Goal: Task Accomplishment & Management: Manage account settings

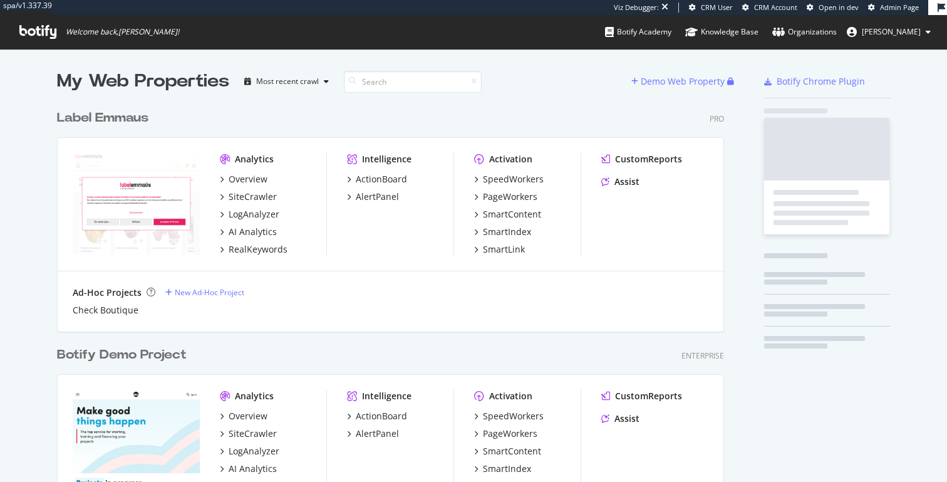
scroll to position [2977, 677]
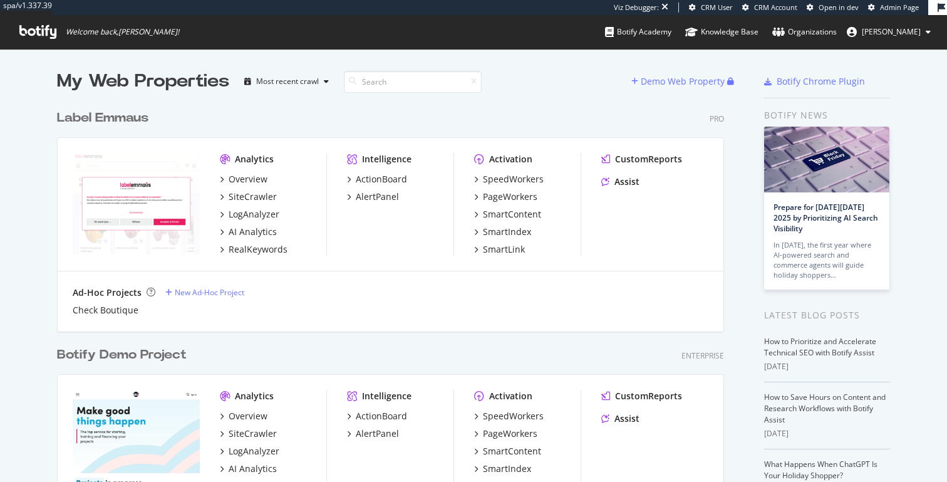
click at [29, 35] on icon at bounding box center [37, 32] width 37 height 14
click at [889, 24] on button "[PERSON_NAME]" at bounding box center [889, 32] width 104 height 20
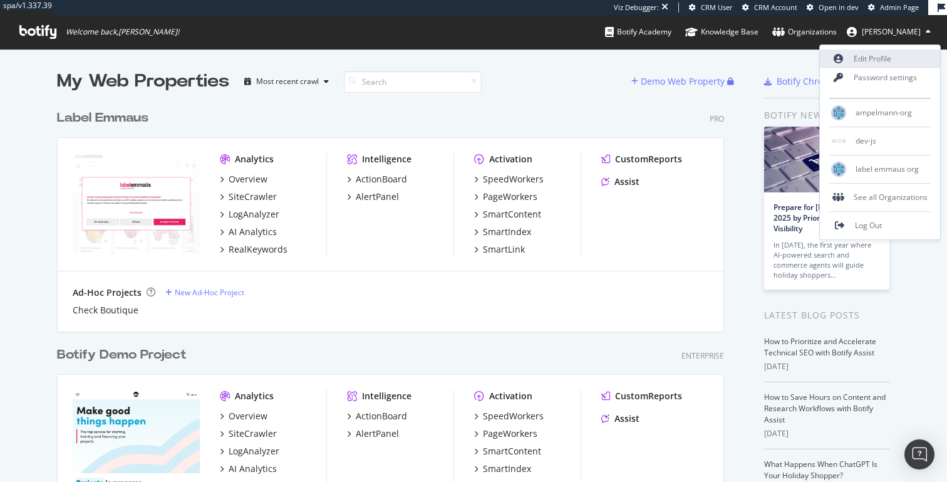
click at [862, 64] on link "Edit Profile" at bounding box center [880, 58] width 120 height 19
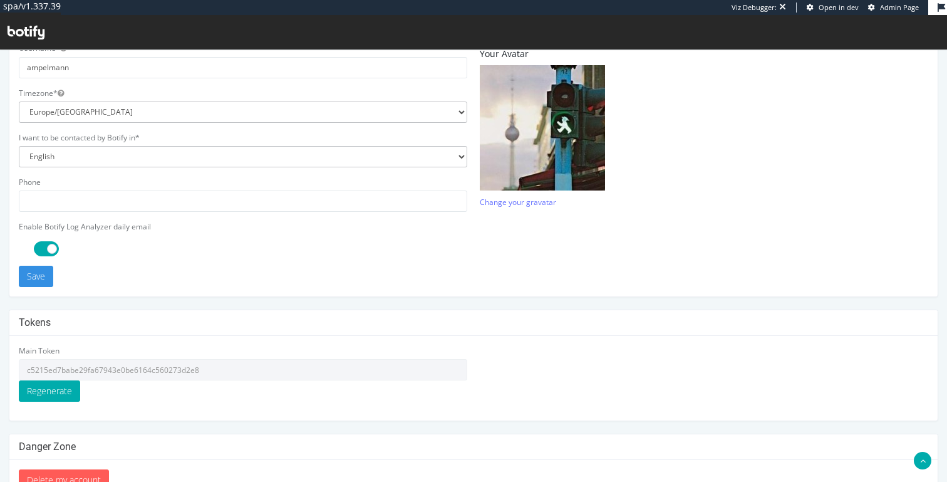
scroll to position [356, 0]
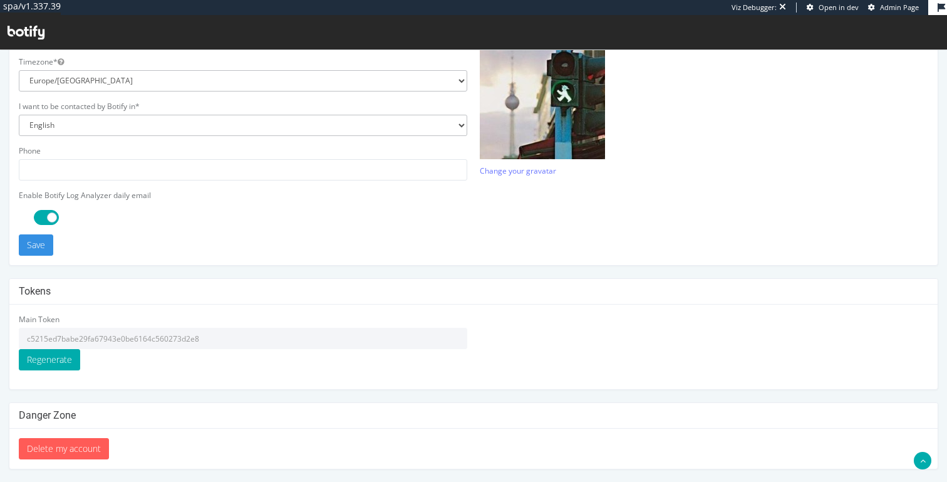
click at [157, 334] on input "c5215ed7babe29fa67943e0be6164c560273d2e8" at bounding box center [243, 337] width 448 height 21
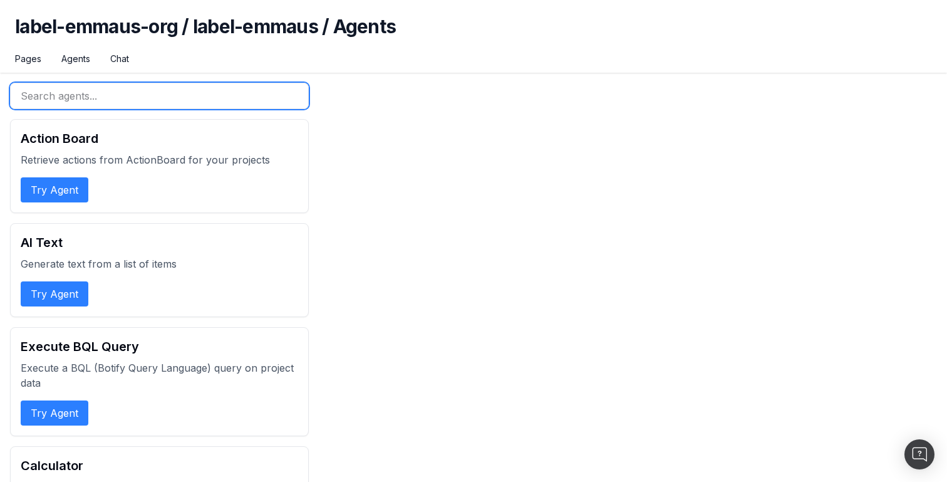
click at [103, 86] on input "text" at bounding box center [159, 96] width 299 height 26
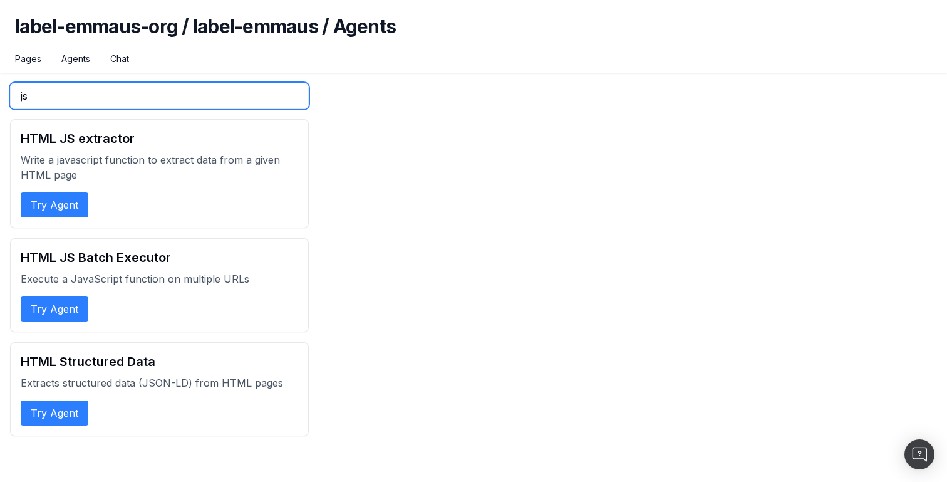
type input "js"
click at [122, 103] on input "js" at bounding box center [159, 96] width 299 height 26
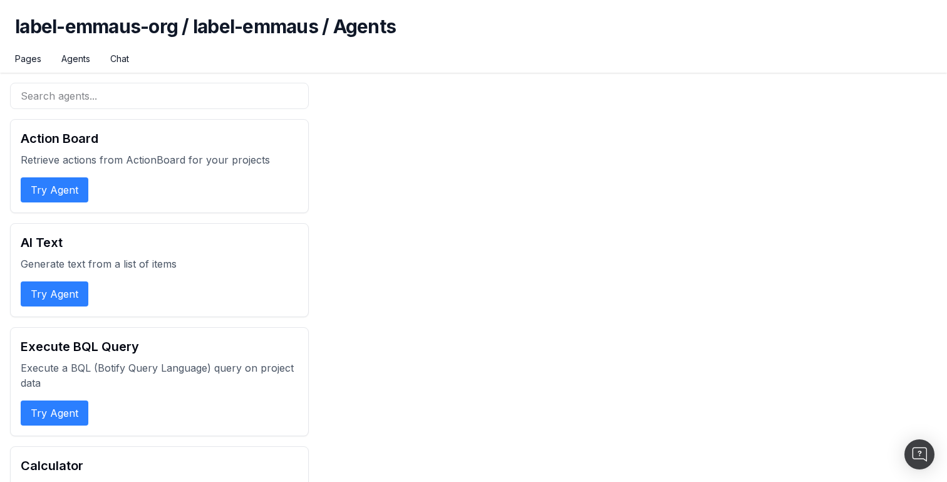
click at [125, 24] on h1 "label-emmaus-org / label-emmaus / Agents" at bounding box center [473, 34] width 917 height 38
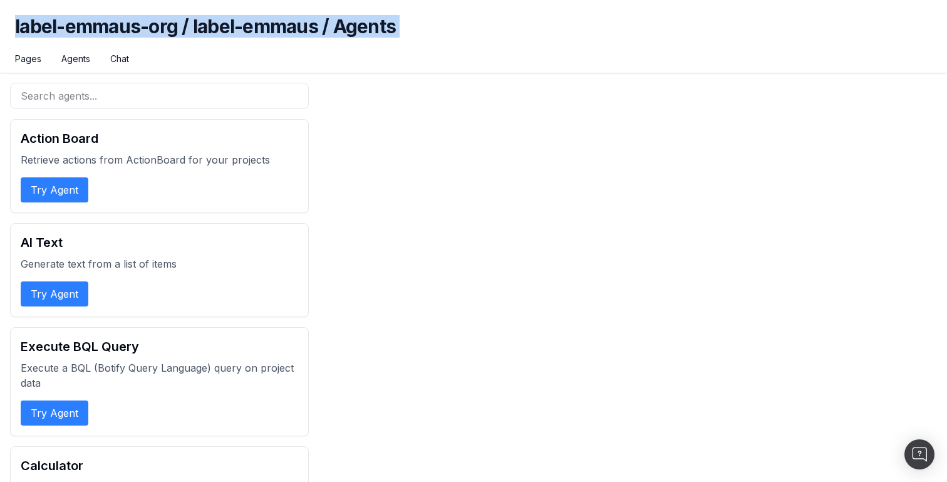
click at [125, 24] on h1 "label-emmaus-org / label-emmaus / Agents" at bounding box center [473, 34] width 917 height 38
click at [183, 24] on h1 "label-emmaus-org / label-emmaus / Agents" at bounding box center [473, 34] width 917 height 38
drag, startPoint x: 195, startPoint y: 23, endPoint x: 396, endPoint y: 21, distance: 201.0
click at [396, 21] on h1 "label-emmaus-org / label-emmaus / Agents" at bounding box center [473, 34] width 917 height 38
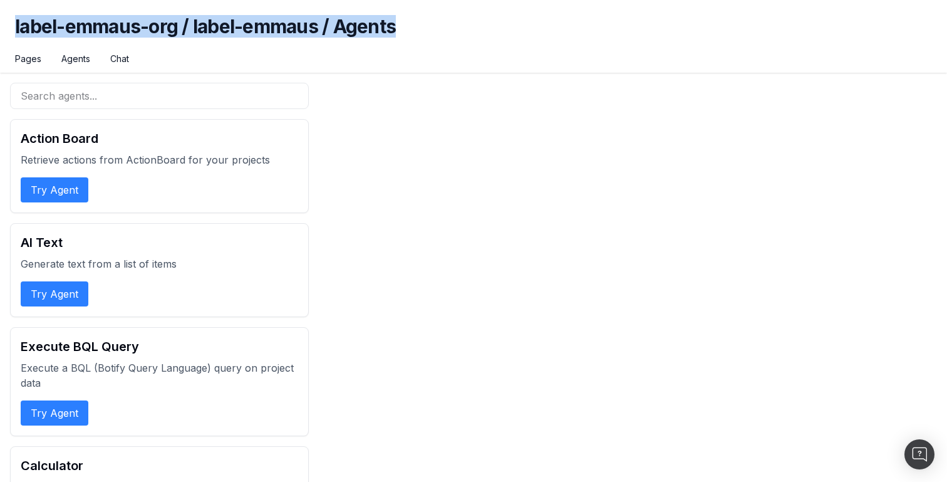
drag, startPoint x: 426, startPoint y: 23, endPoint x: 7, endPoint y: 29, distance: 419.6
click at [7, 29] on div "label-emmaus-org / label-emmaus / Agents Pages Agents Chat" at bounding box center [473, 36] width 947 height 73
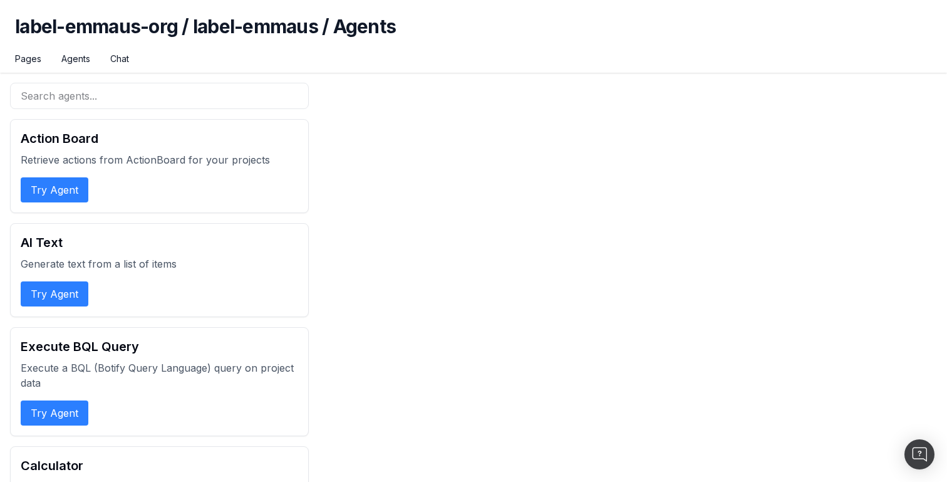
click at [37, 29] on h1 "label-emmaus-org / label-emmaus / Agents" at bounding box center [473, 34] width 917 height 38
click at [106, 29] on h1 "label-emmaus-org / label-emmaus / Agents" at bounding box center [473, 34] width 917 height 38
click at [183, 24] on h1 "label-emmaus-org / label-emmaus / Agents" at bounding box center [473, 34] width 917 height 38
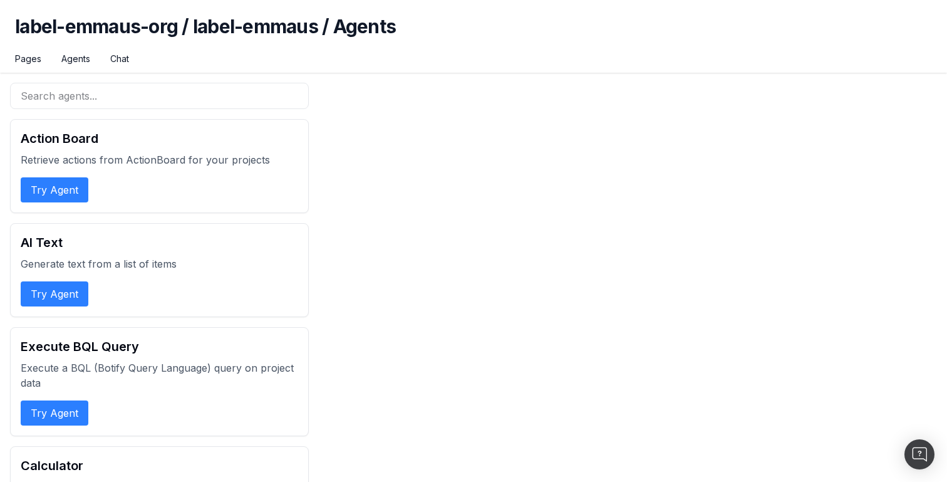
click at [219, 24] on h1 "label-emmaus-org / label-emmaus / Agents" at bounding box center [473, 34] width 917 height 38
click at [277, 28] on h1 "label-emmaus-org / label-emmaus / Agents" at bounding box center [473, 34] width 917 height 38
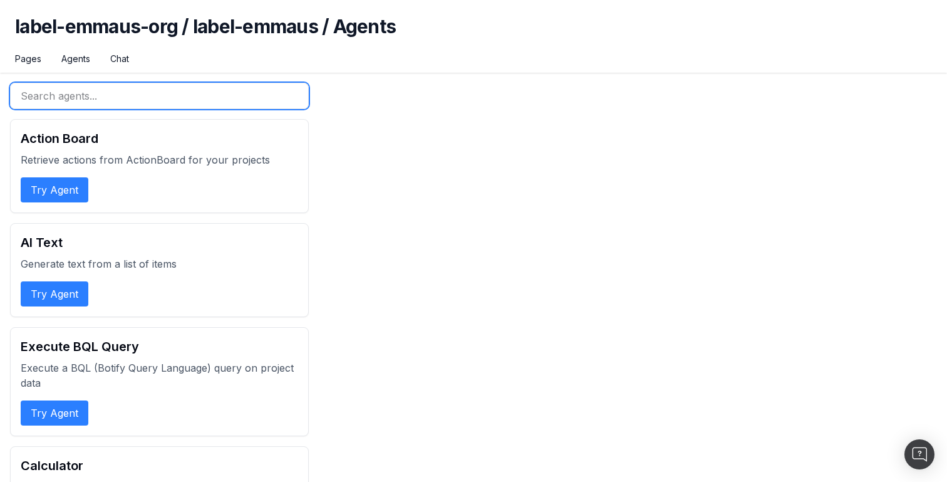
click at [163, 97] on input "text" at bounding box center [159, 96] width 299 height 26
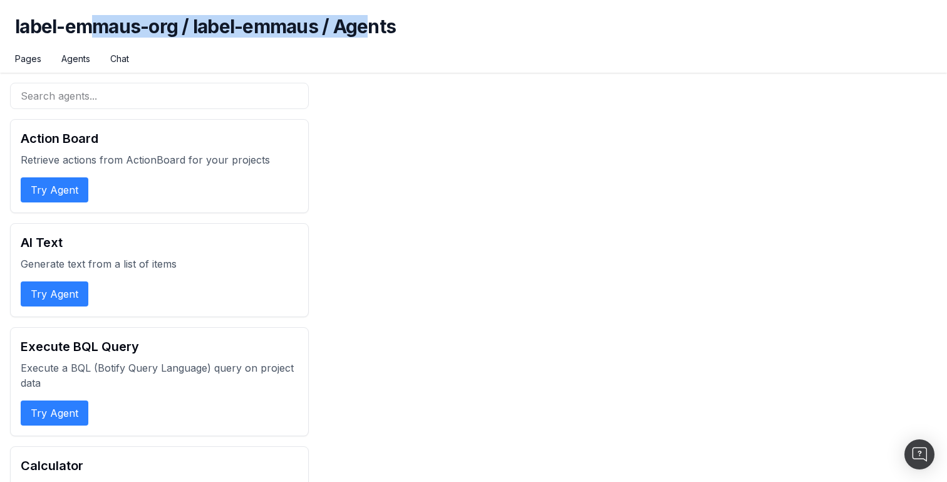
drag, startPoint x: 99, startPoint y: 30, endPoint x: 371, endPoint y: 30, distance: 272.4
click at [371, 30] on h1 "label-emmaus-org / label-emmaus / Agents" at bounding box center [473, 34] width 917 height 38
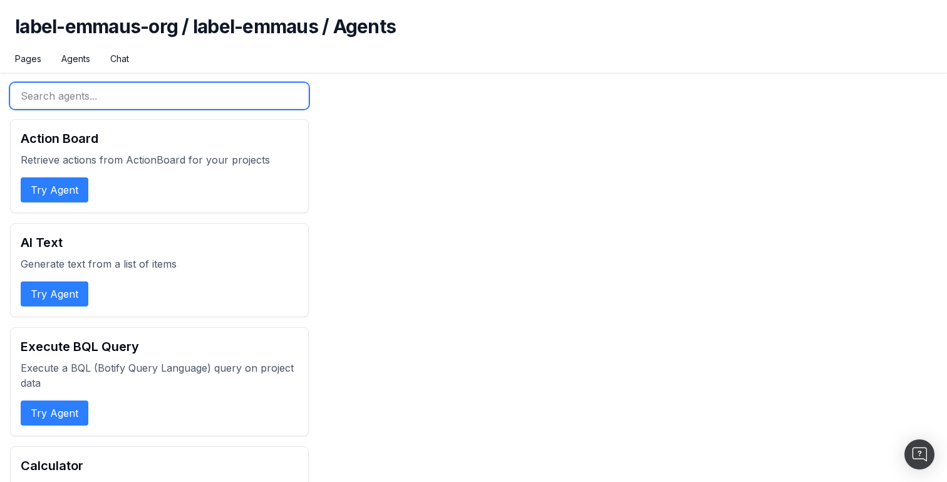
click at [224, 83] on input "text" at bounding box center [159, 96] width 299 height 26
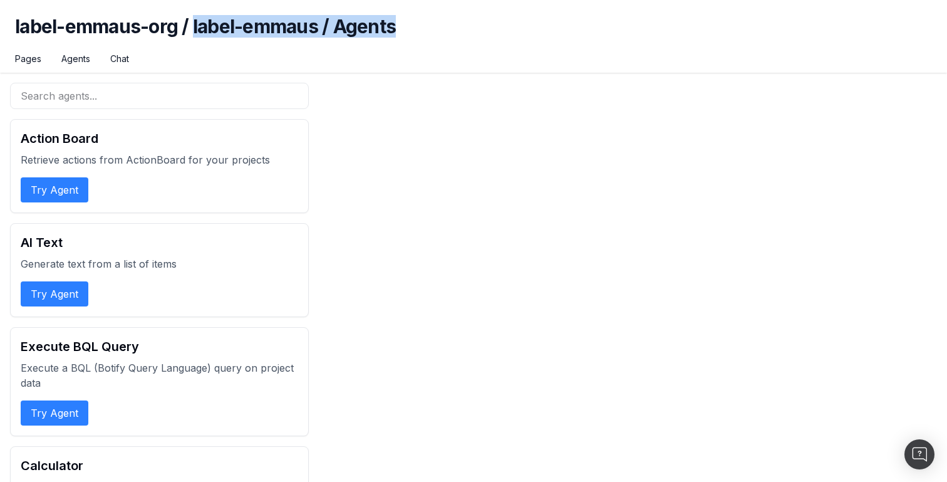
drag, startPoint x: 193, startPoint y: 27, endPoint x: 403, endPoint y: 25, distance: 209.8
click at [403, 25] on h1 "label-emmaus-org / label-emmaus / Agents" at bounding box center [473, 34] width 917 height 38
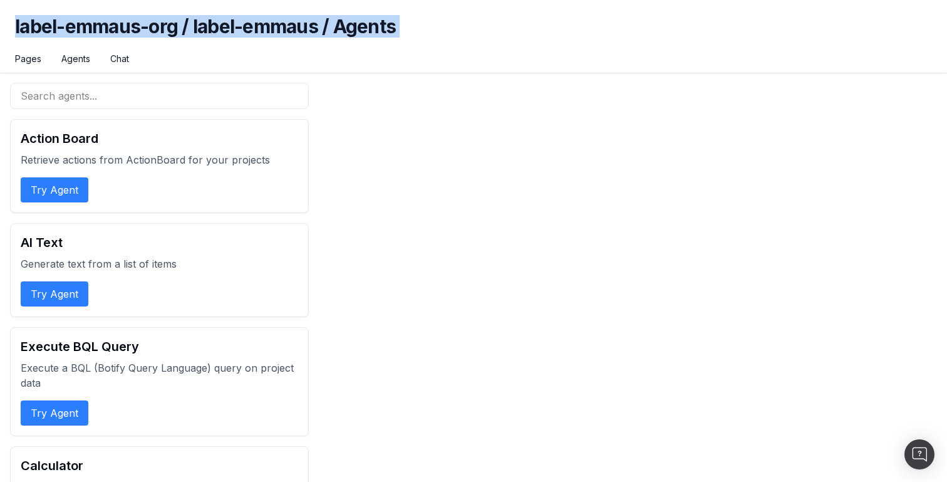
click at [403, 25] on h1 "label-emmaus-org / label-emmaus / Agents" at bounding box center [473, 34] width 917 height 38
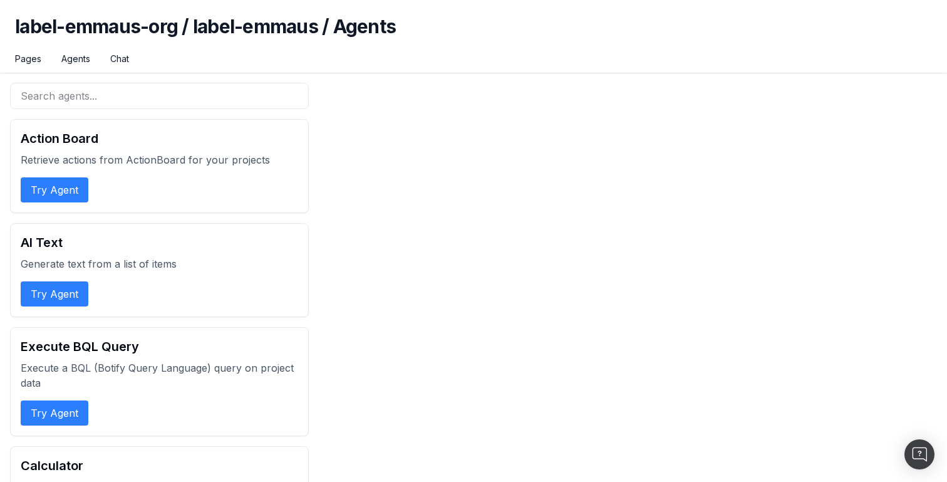
click at [353, 28] on h1 "label-emmaus-org / label-emmaus / Agents" at bounding box center [473, 34] width 917 height 38
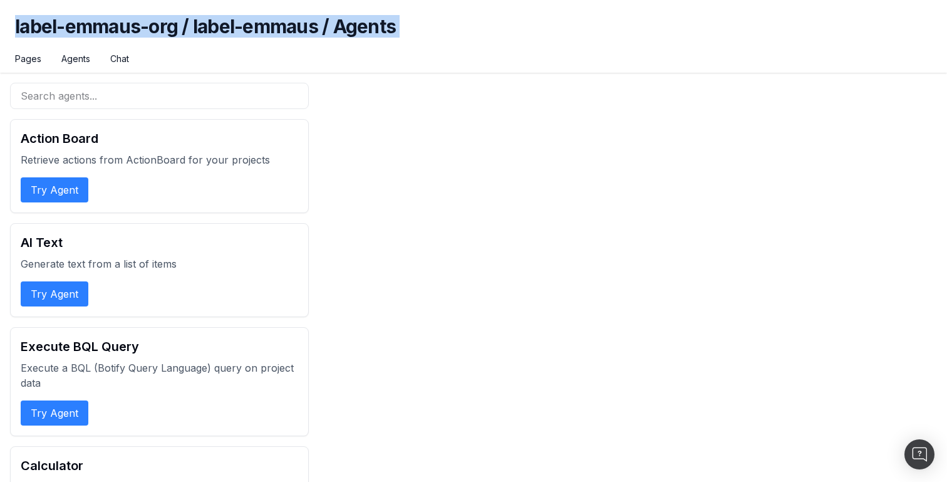
click at [353, 28] on h1 "label-emmaus-org / label-emmaus / Agents" at bounding box center [473, 34] width 917 height 38
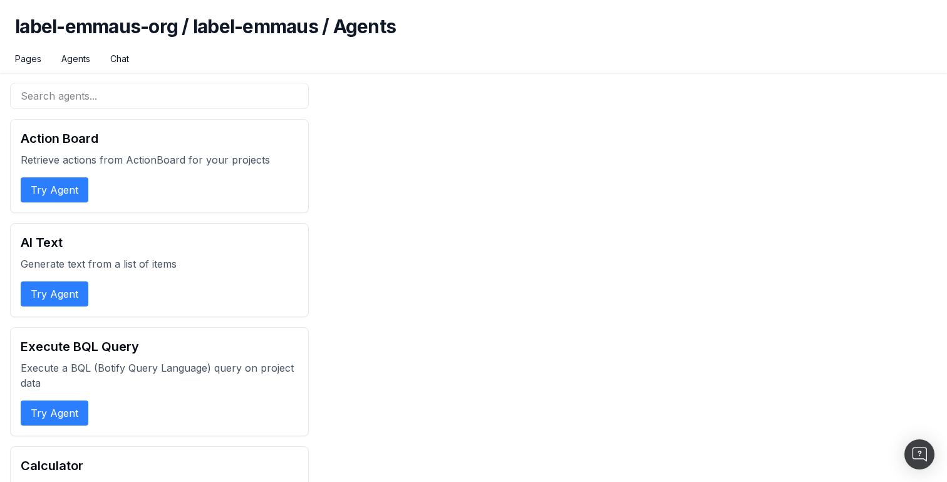
click at [391, 19] on h1 "label-emmaus-org / label-emmaus / Agents" at bounding box center [473, 34] width 917 height 38
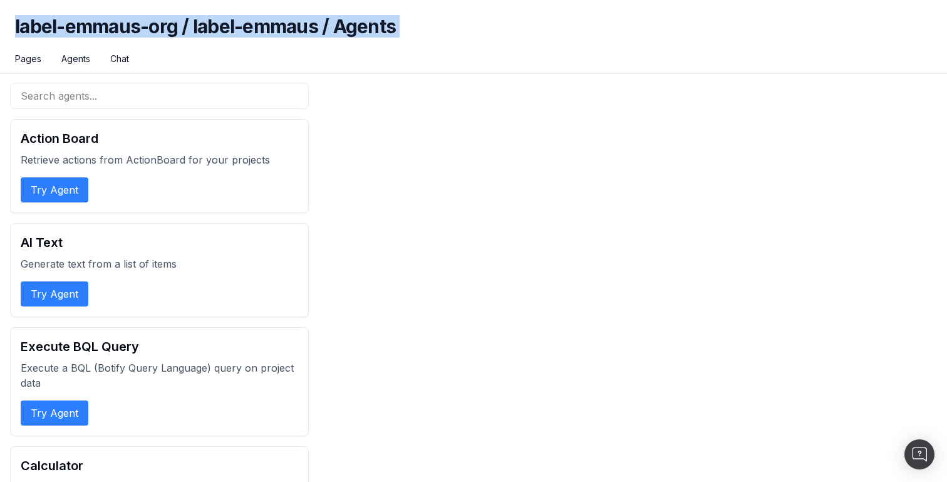
click at [391, 19] on h1 "label-emmaus-org / label-emmaus / Agents" at bounding box center [473, 34] width 917 height 38
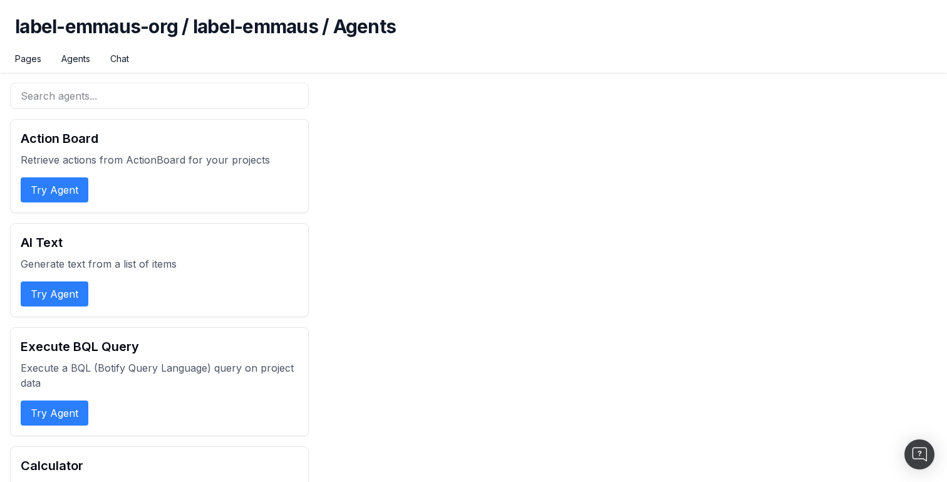
click at [428, 23] on h1 "label-emmaus-org / label-emmaus / Agents" at bounding box center [473, 34] width 917 height 38
click at [398, 23] on h1 "label-emmaus-org / label-emmaus / Agents" at bounding box center [473, 34] width 917 height 38
click at [364, 29] on h1 "label-emmaus-org / label-emmaus / Agents" at bounding box center [473, 34] width 917 height 38
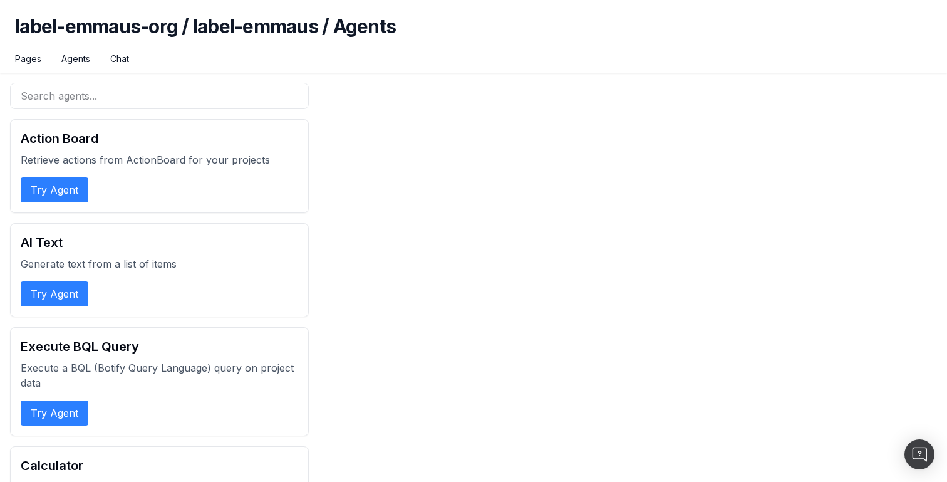
click at [242, 20] on h1 "label-emmaus-org / label-emmaus / Agents" at bounding box center [473, 34] width 917 height 38
click at [202, 25] on h1 "label-emmaus-org / label-emmaus / Agents" at bounding box center [473, 34] width 917 height 38
click at [307, 26] on h1 "label-emmaus-org / label-emmaus / Agents" at bounding box center [473, 34] width 917 height 38
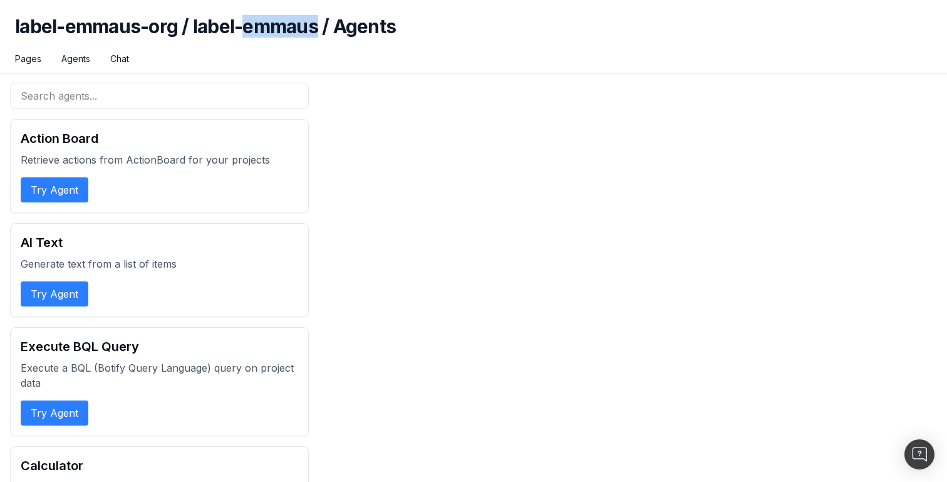
click at [307, 26] on h1 "label-emmaus-org / label-emmaus / Agents" at bounding box center [473, 34] width 917 height 38
click at [366, 22] on h1 "label-emmaus-org / label-emmaus / Agents" at bounding box center [473, 34] width 917 height 38
click at [421, 27] on h1 "label-emmaus-org / label-emmaus / Agents" at bounding box center [473, 34] width 917 height 38
drag, startPoint x: 406, startPoint y: 26, endPoint x: 106, endPoint y: 51, distance: 301.6
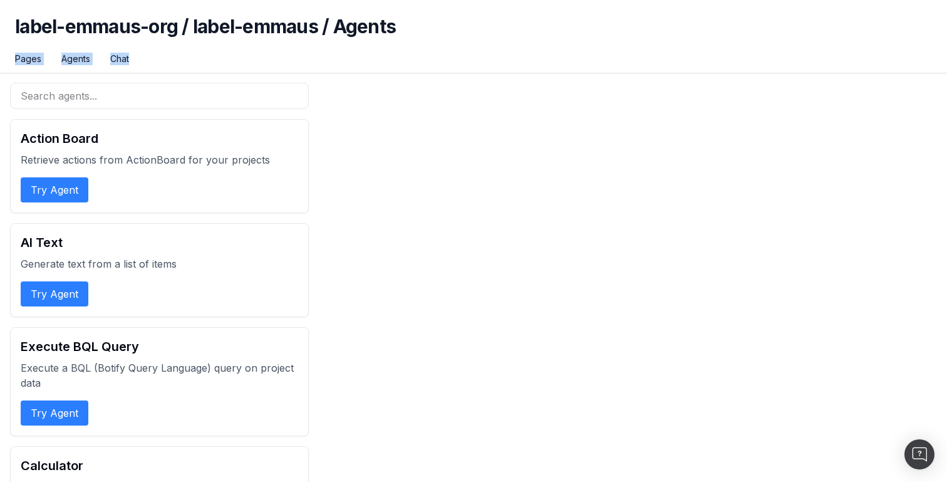
click at [106, 51] on h1 "label-emmaus-org / label-emmaus / Agents" at bounding box center [473, 34] width 917 height 38
click at [37, 31] on h1 "label-emmaus-org / label-emmaus / Agents" at bounding box center [473, 34] width 917 height 38
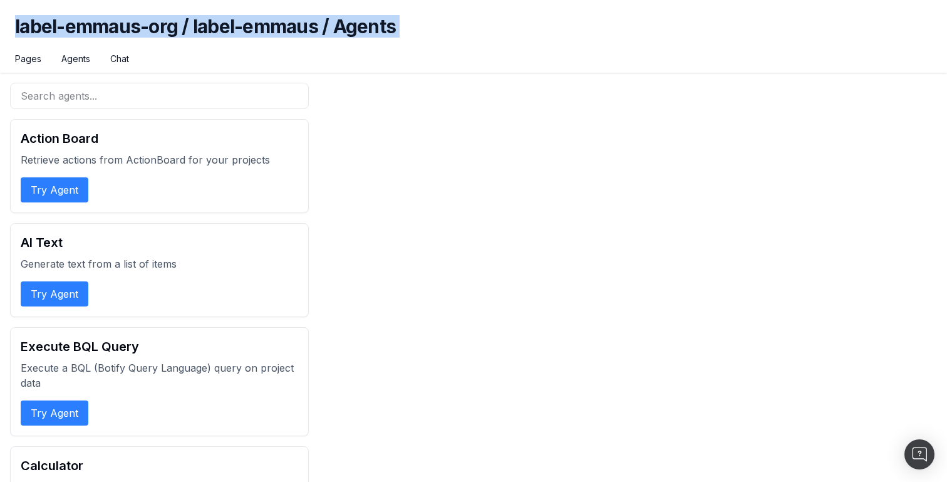
click at [37, 31] on h1 "label-emmaus-org / label-emmaus / Agents" at bounding box center [473, 34] width 917 height 38
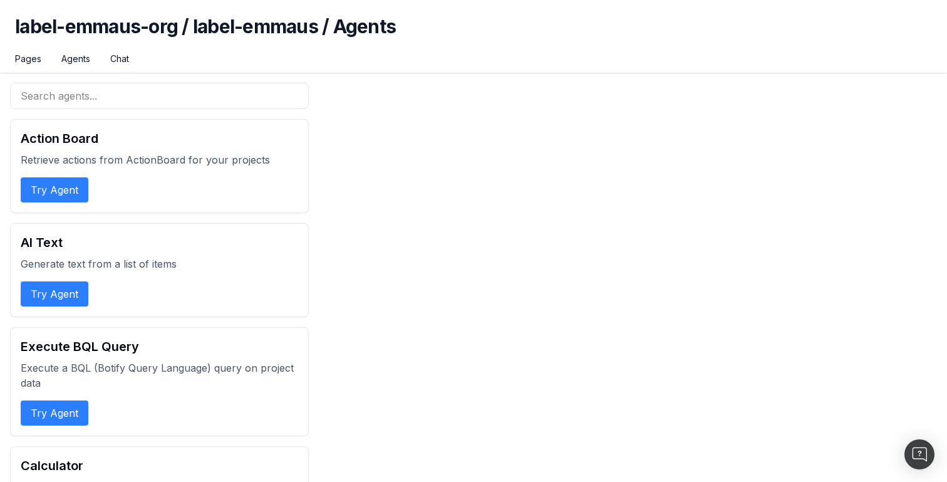
click at [135, 31] on h1 "label-emmaus-org / label-emmaus / Agents" at bounding box center [473, 34] width 917 height 38
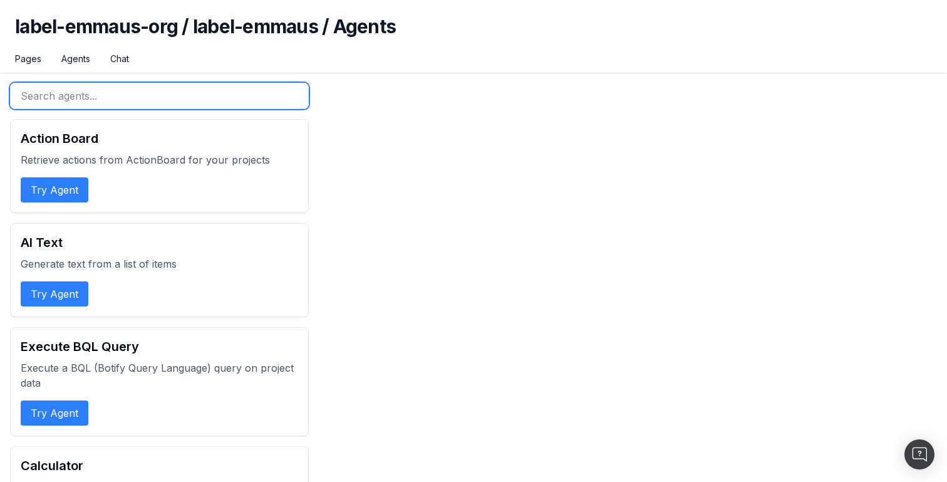
click at [89, 91] on input "text" at bounding box center [159, 96] width 299 height 26
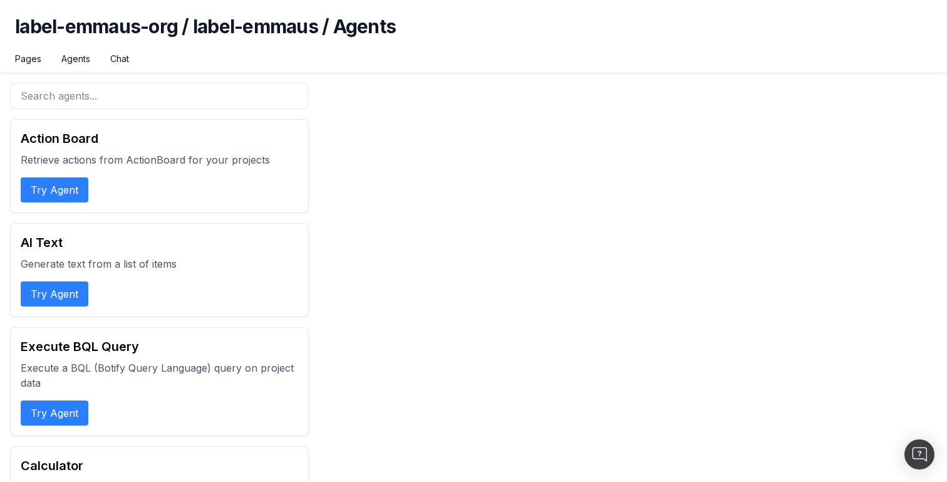
click at [140, 36] on h1 "label-emmaus-org / label-emmaus / Agents" at bounding box center [473, 34] width 917 height 38
drag, startPoint x: 209, startPoint y: 26, endPoint x: 334, endPoint y: 26, distance: 124.6
click at [334, 26] on h1 "label-emmaus-org / label-emmaus / Agents" at bounding box center [473, 34] width 917 height 38
click at [376, 26] on h1 "label-emmaus-org / label-emmaus / Agents" at bounding box center [473, 34] width 917 height 38
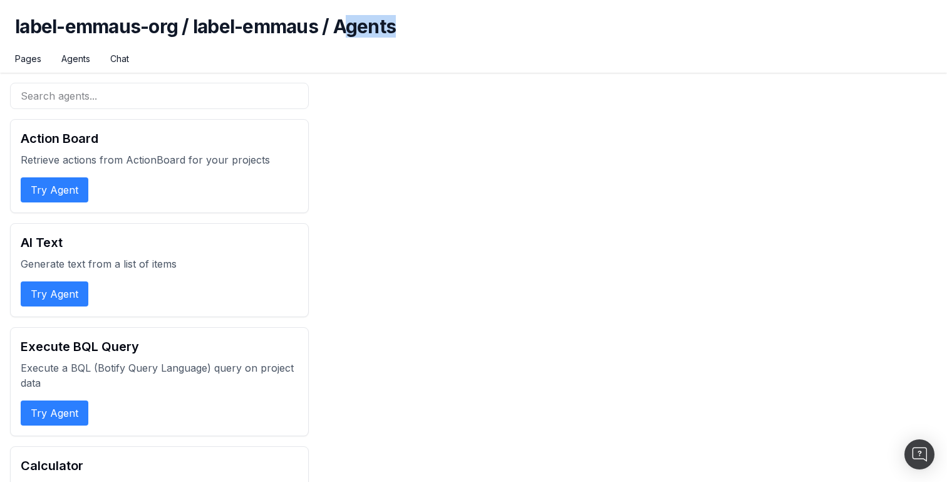
drag, startPoint x: 345, startPoint y: 26, endPoint x: 474, endPoint y: 26, distance: 129.0
click at [474, 26] on h1 "label-emmaus-org / label-emmaus / Agents" at bounding box center [473, 34] width 917 height 38
click at [383, 28] on h1 "label-emmaus-org / label-emmaus / Agents" at bounding box center [473, 34] width 917 height 38
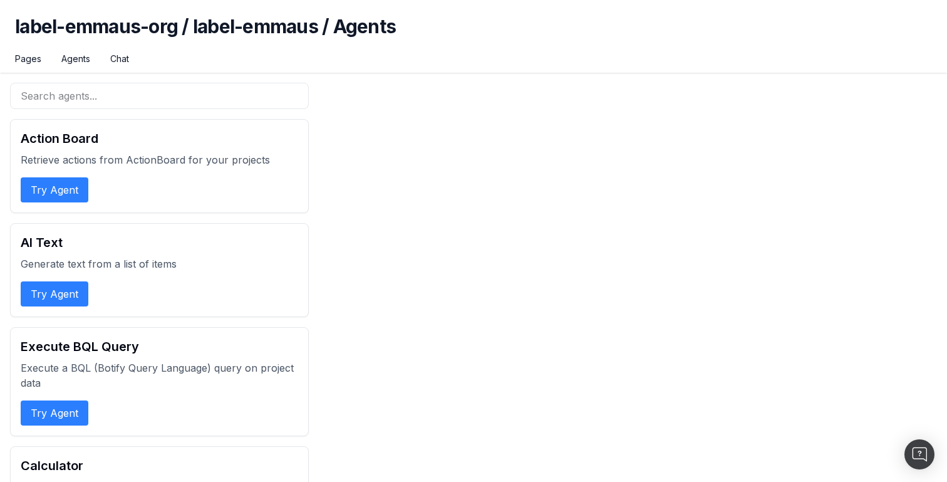
click at [314, 24] on h1 "label-emmaus-org / label-emmaus / Agents" at bounding box center [473, 34] width 917 height 38
drag, startPoint x: 323, startPoint y: 24, endPoint x: 195, endPoint y: 21, distance: 128.4
click at [195, 21] on h1 "label-emmaus-org / label-emmaus / Agents" at bounding box center [473, 34] width 917 height 38
click at [338, 18] on h1 "label-emmaus-org / label-emmaus / Agents" at bounding box center [473, 34] width 917 height 38
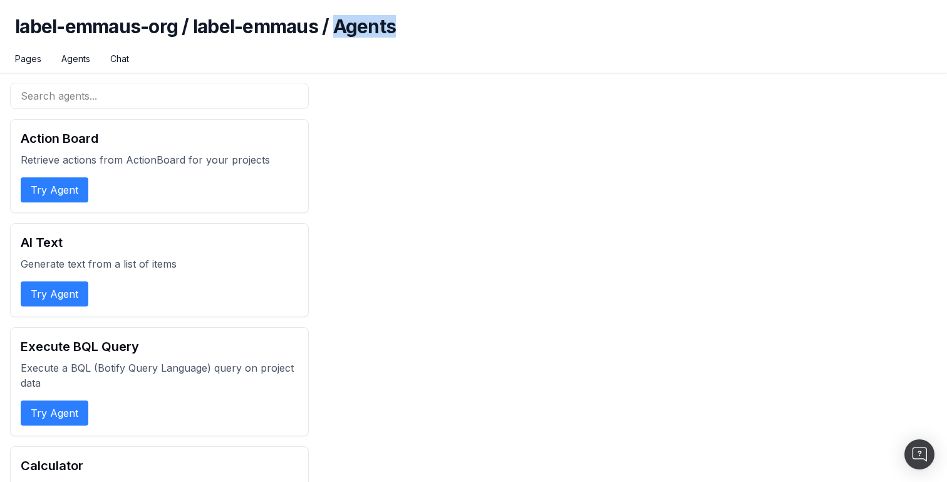
click at [338, 18] on h1 "label-emmaus-org / label-emmaus / Agents" at bounding box center [473, 34] width 917 height 38
click at [406, 19] on h1 "label-emmaus-org / label-emmaus / Agents" at bounding box center [473, 34] width 917 height 38
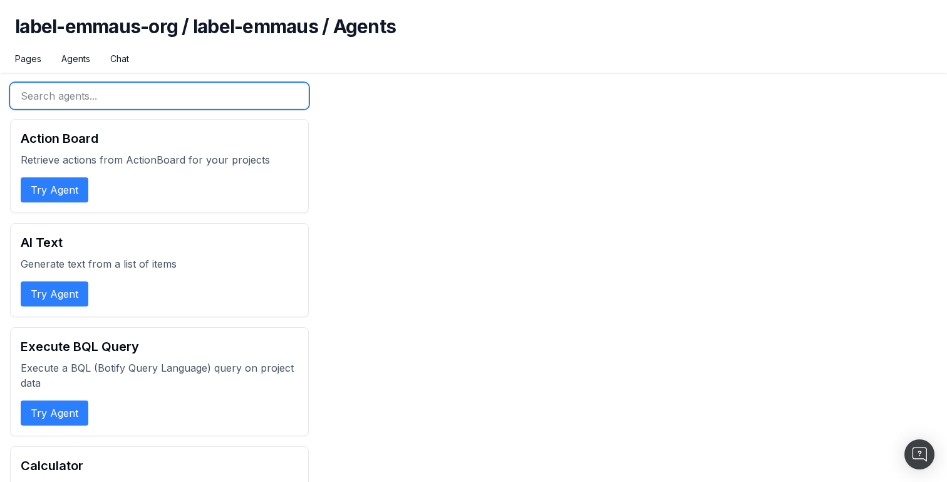
click at [258, 100] on input "text" at bounding box center [159, 96] width 299 height 26
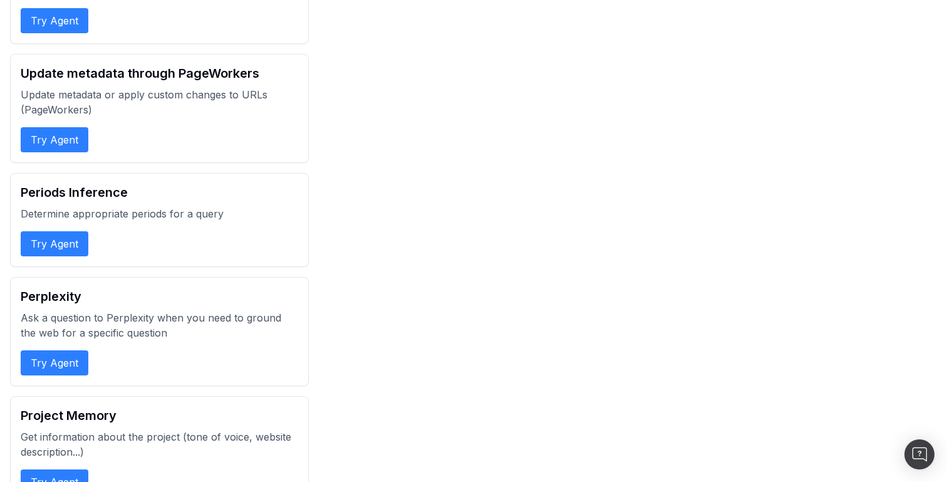
scroll to position [3741, 0]
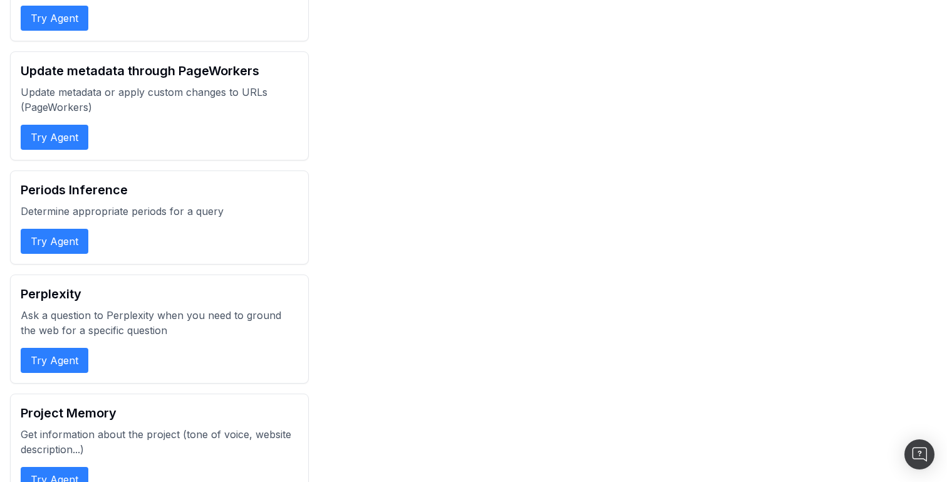
click at [165, 307] on p "Ask a question to Perplexity when you need to ground the web for a specific que…" at bounding box center [159, 322] width 277 height 30
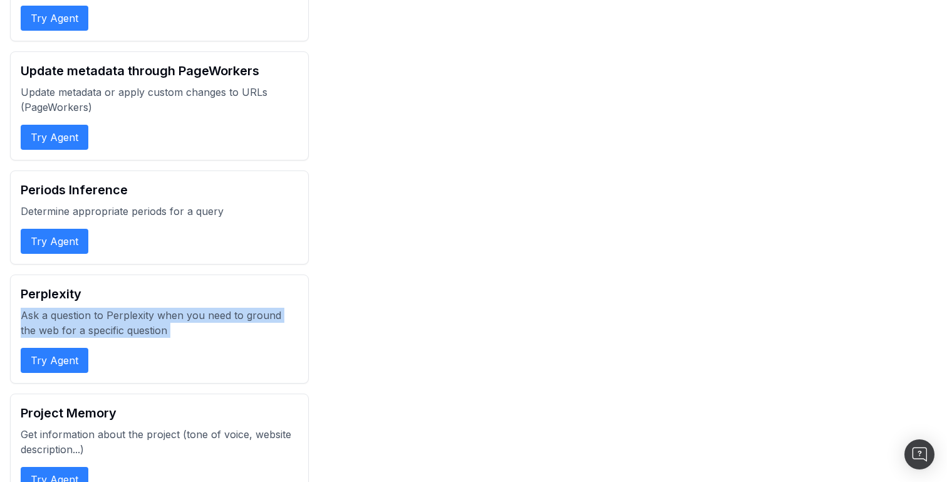
click at [165, 307] on p "Ask a question to Perplexity when you need to ground the web for a specific que…" at bounding box center [159, 322] width 277 height 30
click at [178, 307] on p "Ask a question to Perplexity when you need to ground the web for a specific que…" at bounding box center [159, 322] width 277 height 30
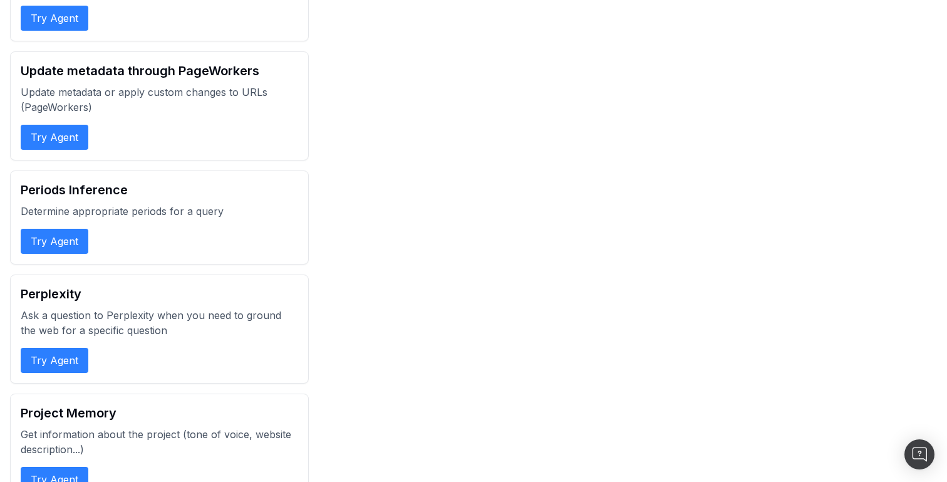
click at [51, 285] on h2 "Perplexity" at bounding box center [159, 294] width 277 height 18
click at [94, 172] on div "Periods Inference Determine appropriate periods for a query Try Agent" at bounding box center [159, 217] width 299 height 94
click at [113, 181] on h2 "Periods Inference" at bounding box center [159, 190] width 277 height 18
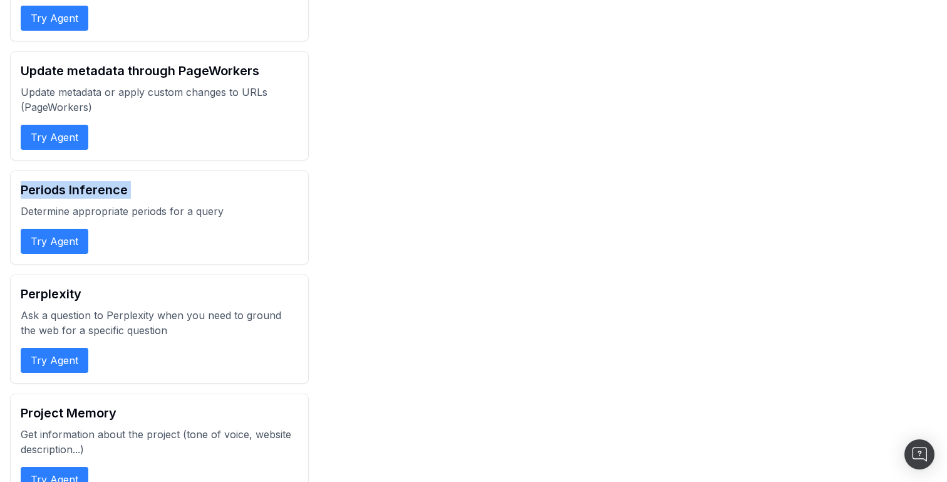
click at [113, 181] on h2 "Periods Inference" at bounding box center [159, 190] width 277 height 18
click at [142, 181] on h2 "Periods Inference" at bounding box center [159, 190] width 277 height 18
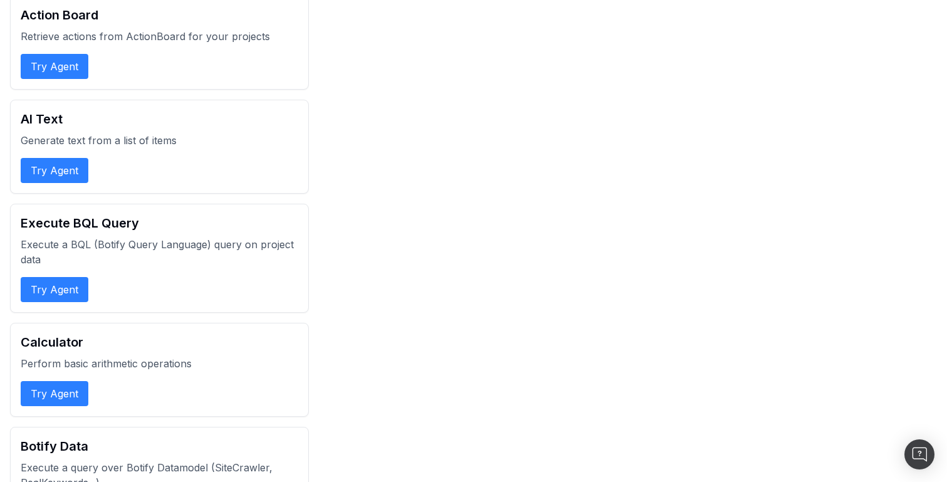
scroll to position [0, 0]
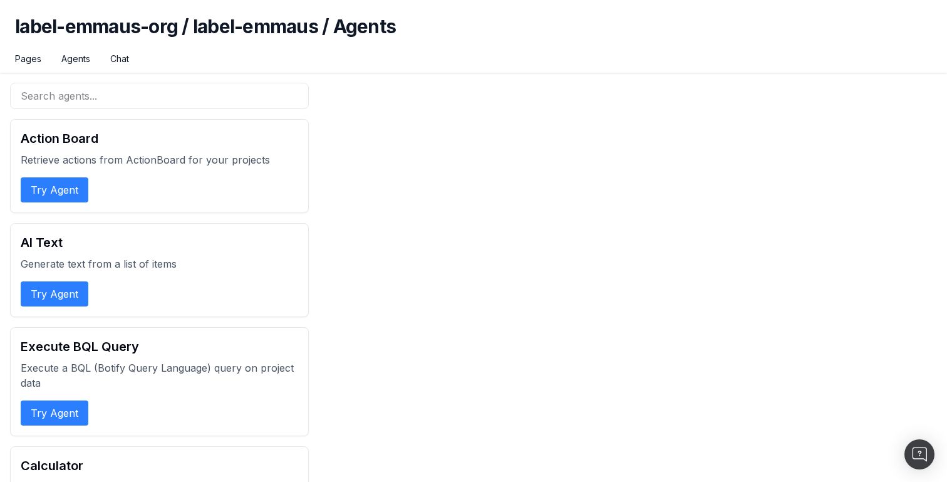
click at [346, 31] on h1 "label-emmaus-org / label-emmaus / Agents" at bounding box center [473, 34] width 917 height 38
click at [354, 63] on div "Pages Agents Chat" at bounding box center [473, 63] width 917 height 20
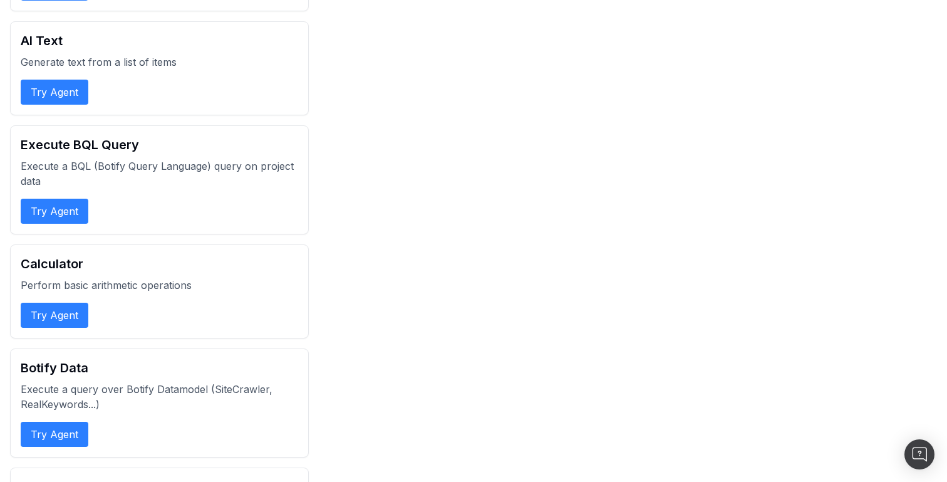
scroll to position [312, 0]
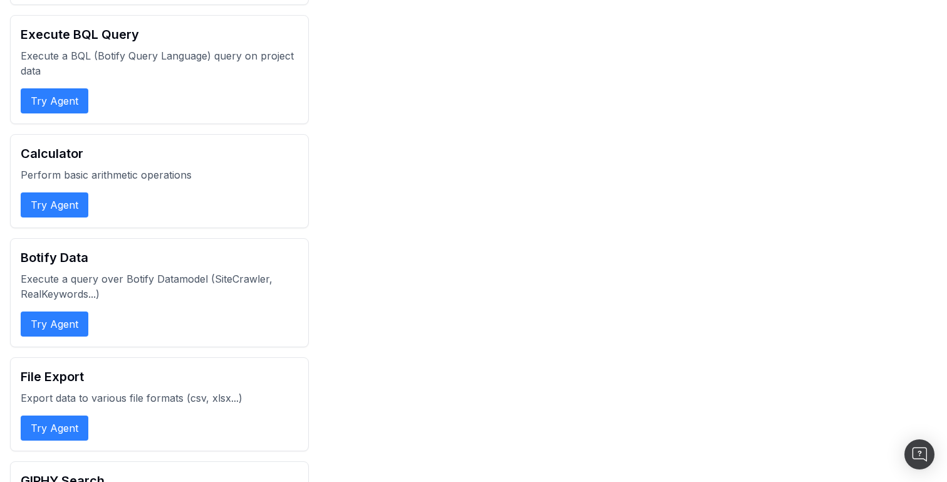
click at [281, 62] on p "Execute a BQL (Botify Query Language) query on project data" at bounding box center [159, 63] width 277 height 30
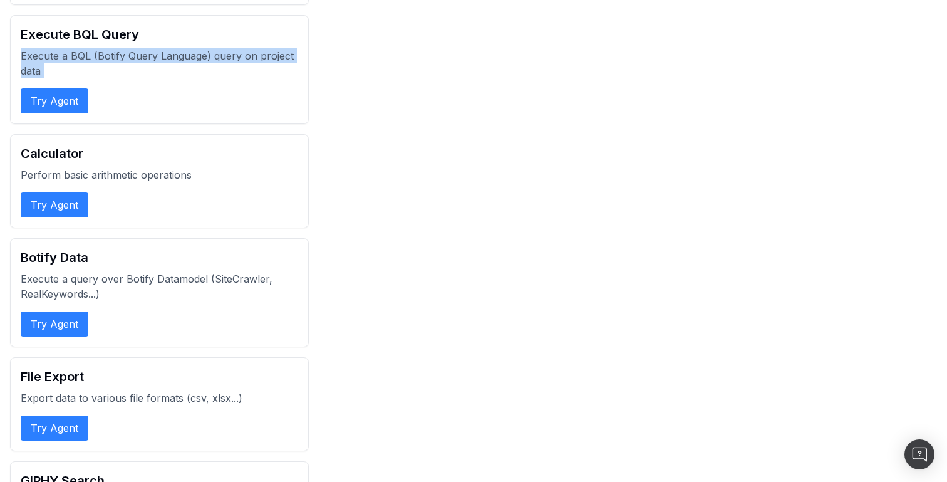
click at [281, 62] on p "Execute a BQL (Botify Query Language) query on project data" at bounding box center [159, 63] width 277 height 30
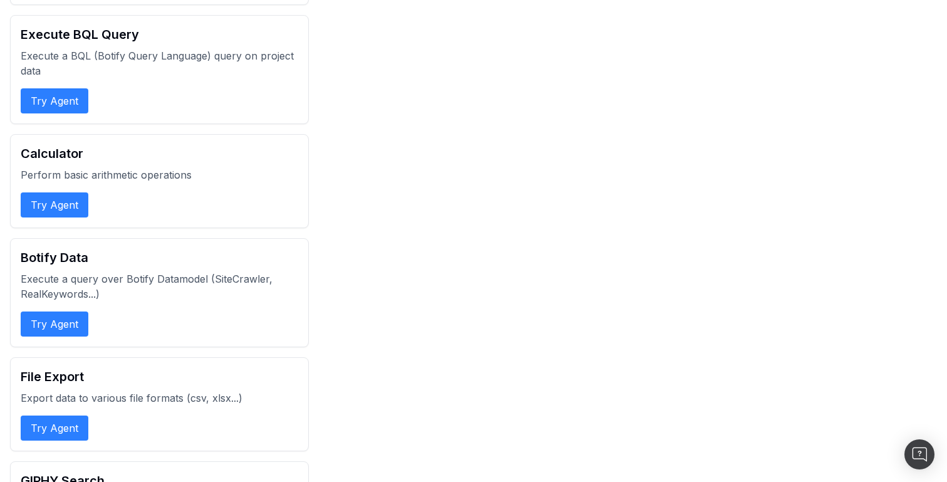
click at [269, 70] on p "Execute a BQL (Botify Query Language) query on project data" at bounding box center [159, 63] width 277 height 30
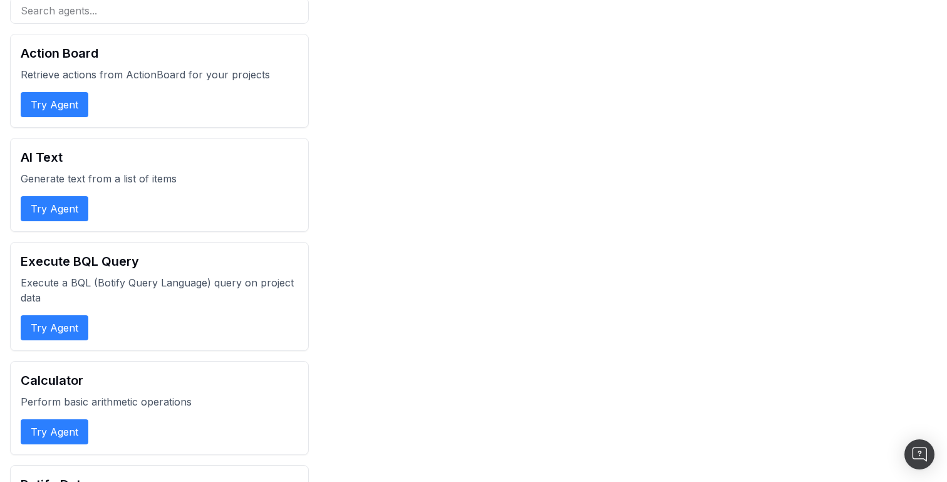
scroll to position [0, 0]
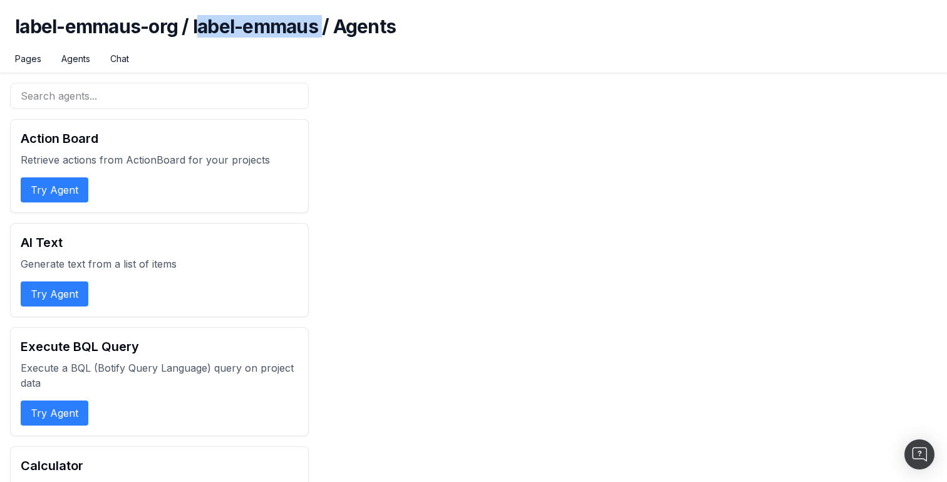
drag, startPoint x: 197, startPoint y: 26, endPoint x: 322, endPoint y: 28, distance: 124.6
click at [322, 28] on h1 "label-emmaus-org / label-emmaus / Agents" at bounding box center [473, 34] width 917 height 38
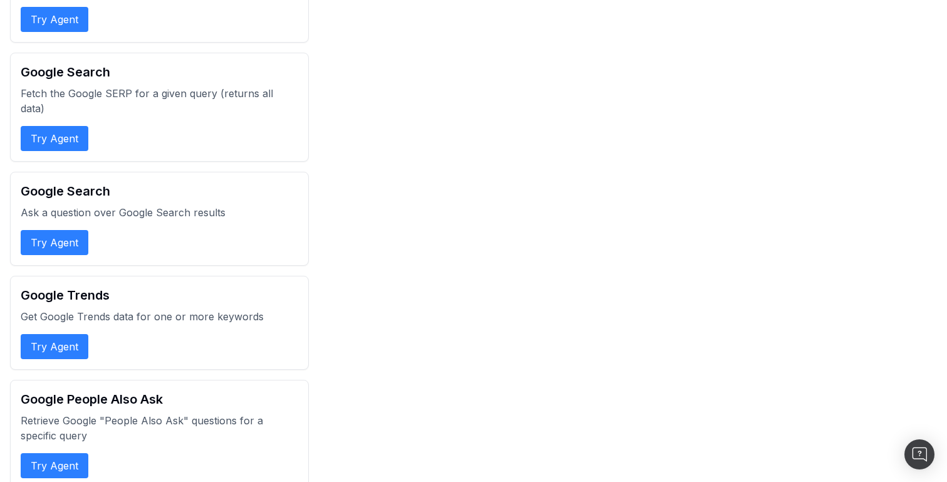
scroll to position [1480, 0]
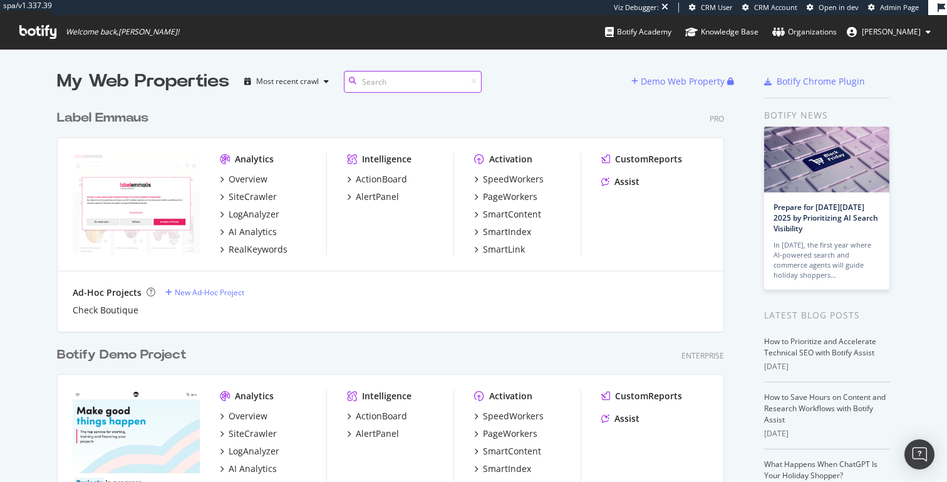
scroll to position [2977, 677]
click at [180, 69] on div "My Web Properties" at bounding box center [143, 81] width 172 height 25
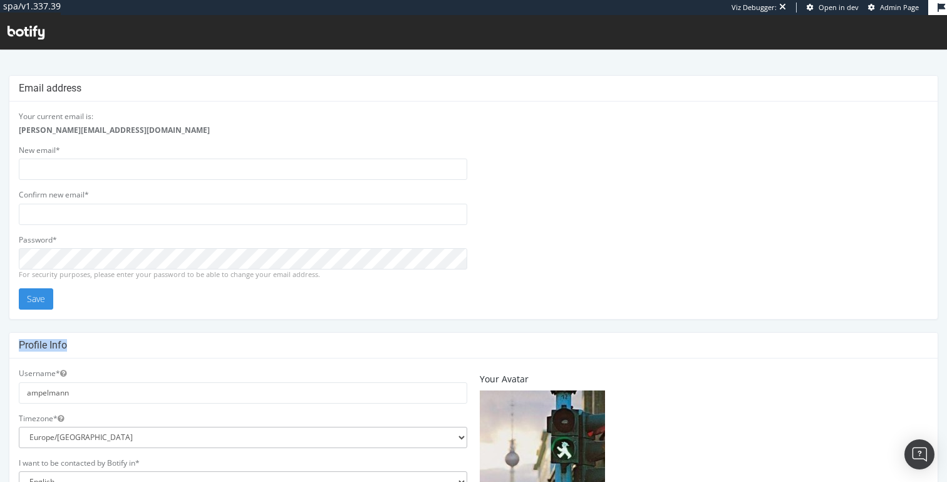
drag, startPoint x: 16, startPoint y: 341, endPoint x: 103, endPoint y: 349, distance: 86.8
click at [103, 349] on div "Profile Info" at bounding box center [473, 345] width 928 height 26
click at [103, 349] on h4 "Profile Info" at bounding box center [473, 345] width 909 height 13
click at [26, 89] on h4 "Email address" at bounding box center [473, 88] width 909 height 13
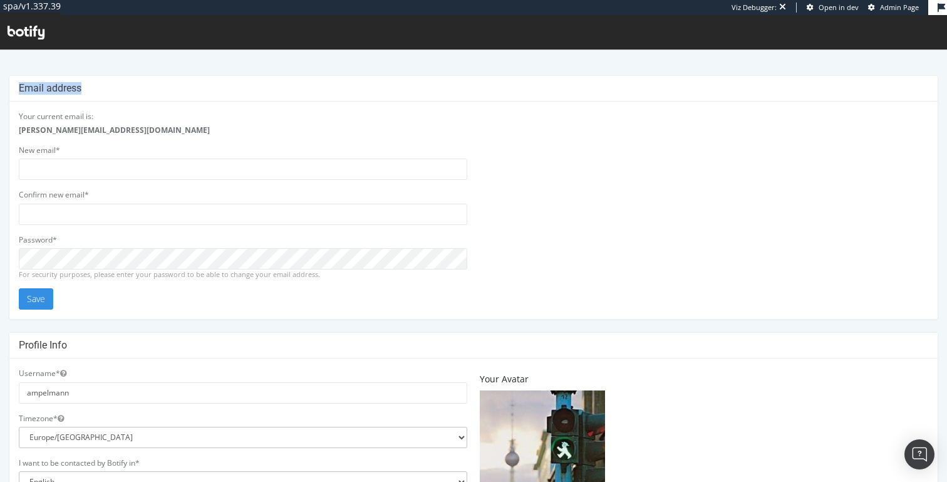
click at [26, 89] on h4 "Email address" at bounding box center [473, 88] width 909 height 13
click at [69, 89] on h4 "Email address" at bounding box center [473, 88] width 909 height 13
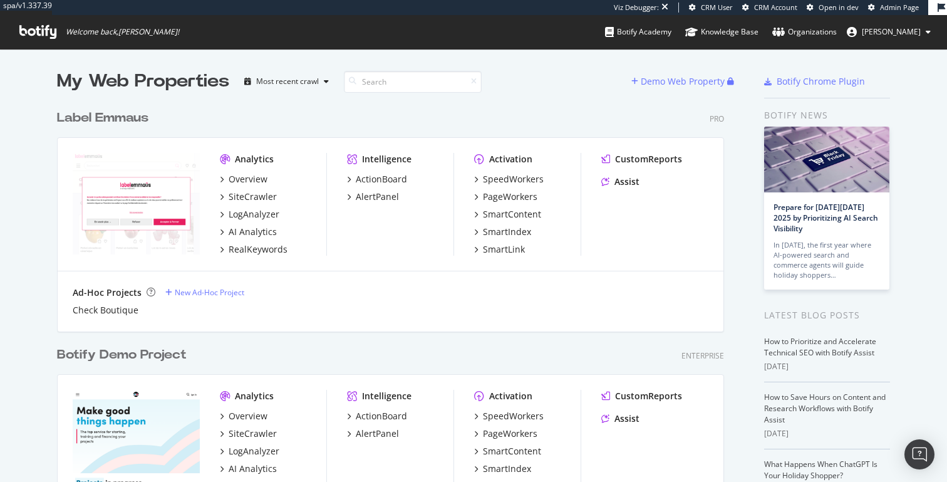
scroll to position [482, 947]
